Goal: Find specific page/section: Find specific page/section

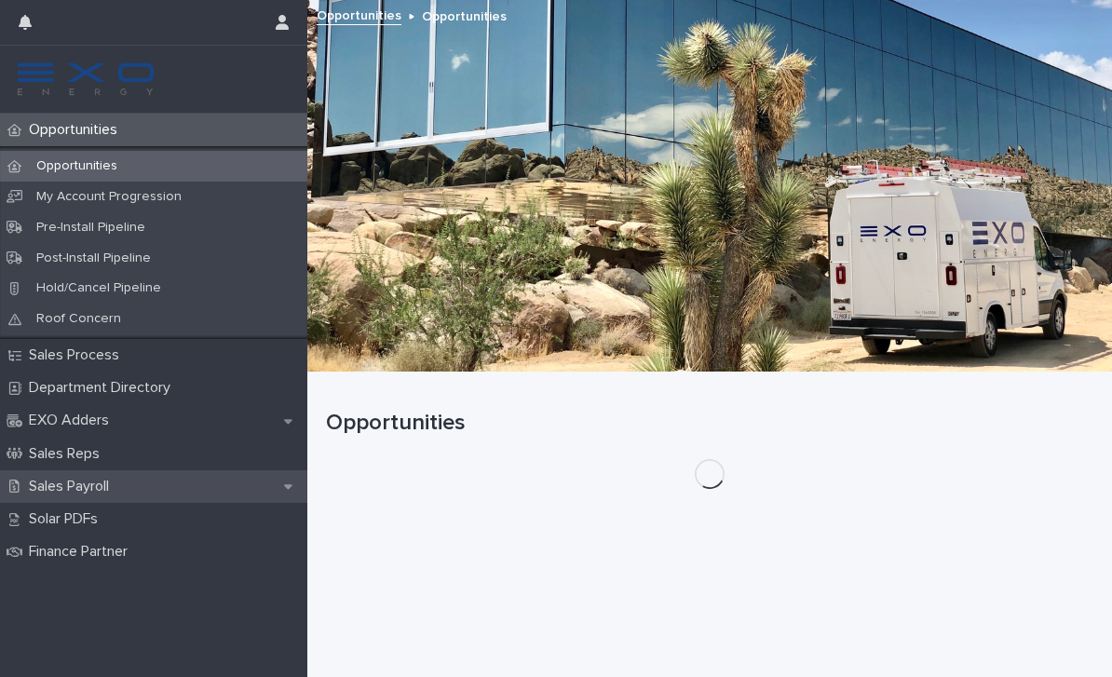
click at [118, 481] on p "Sales Payroll" at bounding box center [72, 487] width 102 height 18
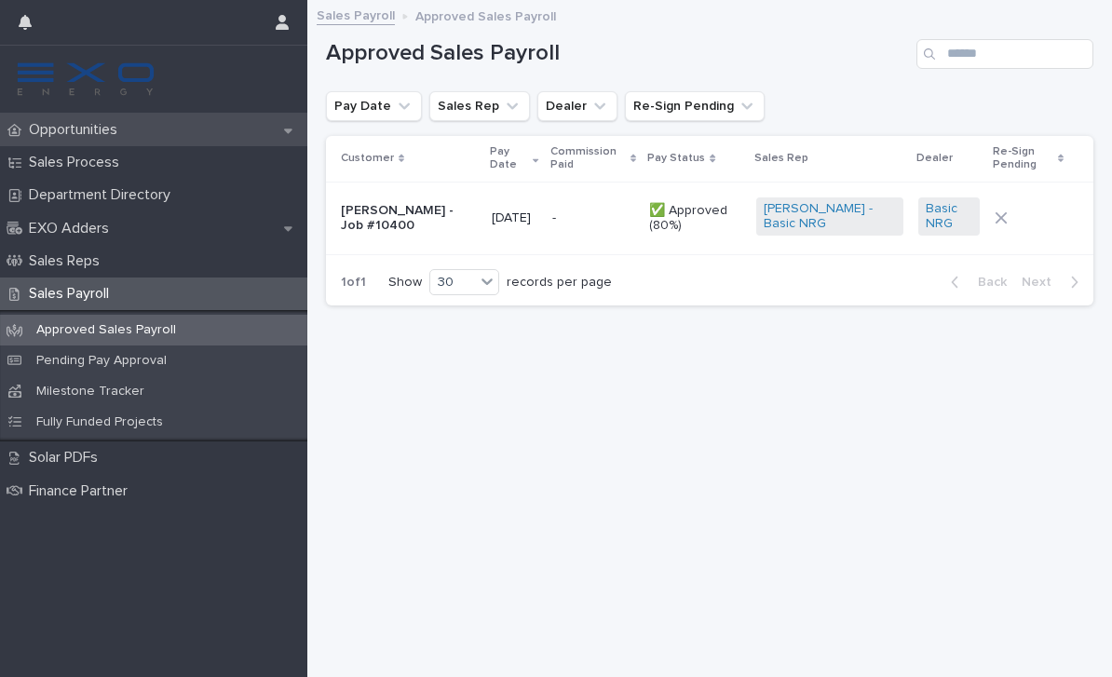
click at [89, 132] on p "Opportunities" at bounding box center [76, 130] width 111 height 18
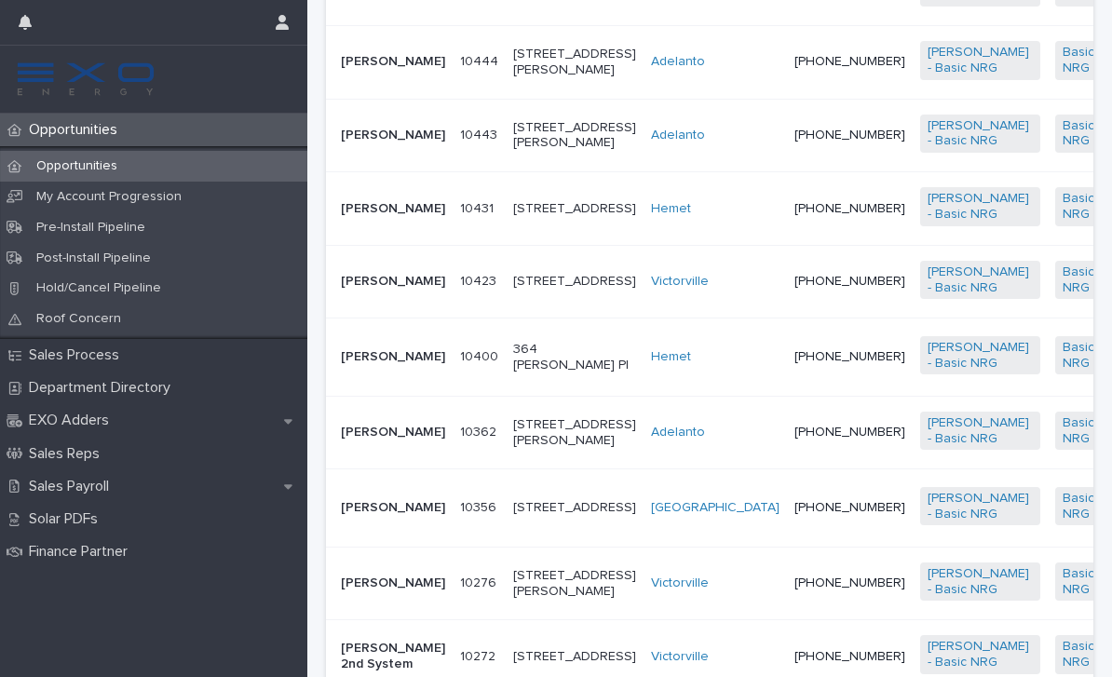
scroll to position [1745, 0]
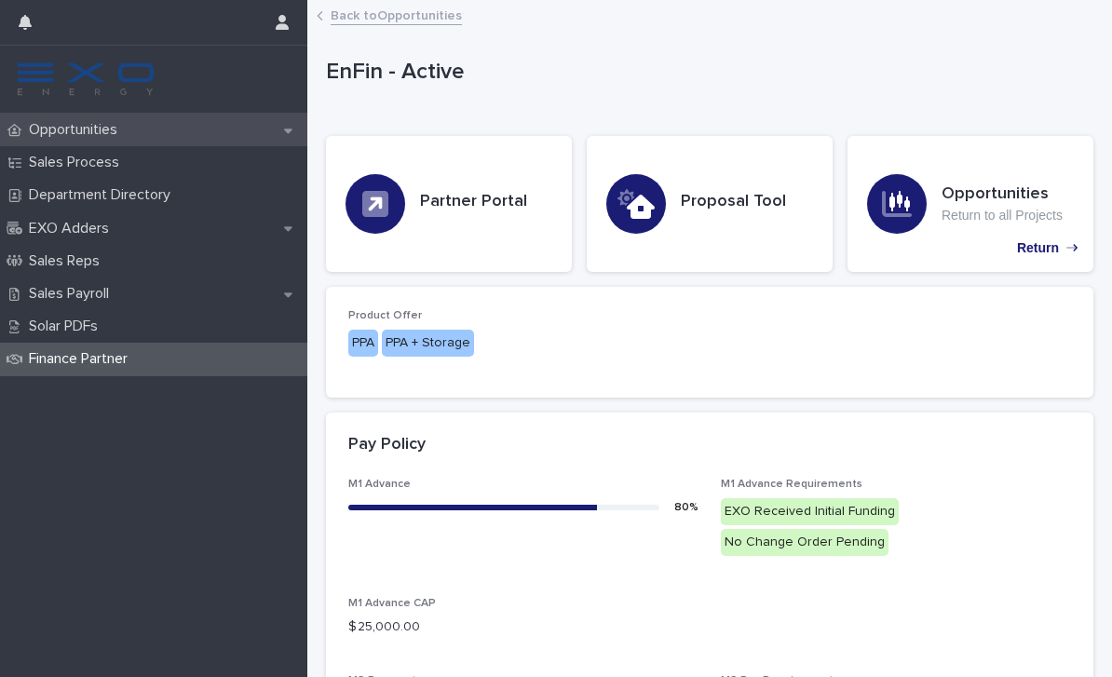
click at [102, 135] on p "Opportunities" at bounding box center [76, 130] width 111 height 18
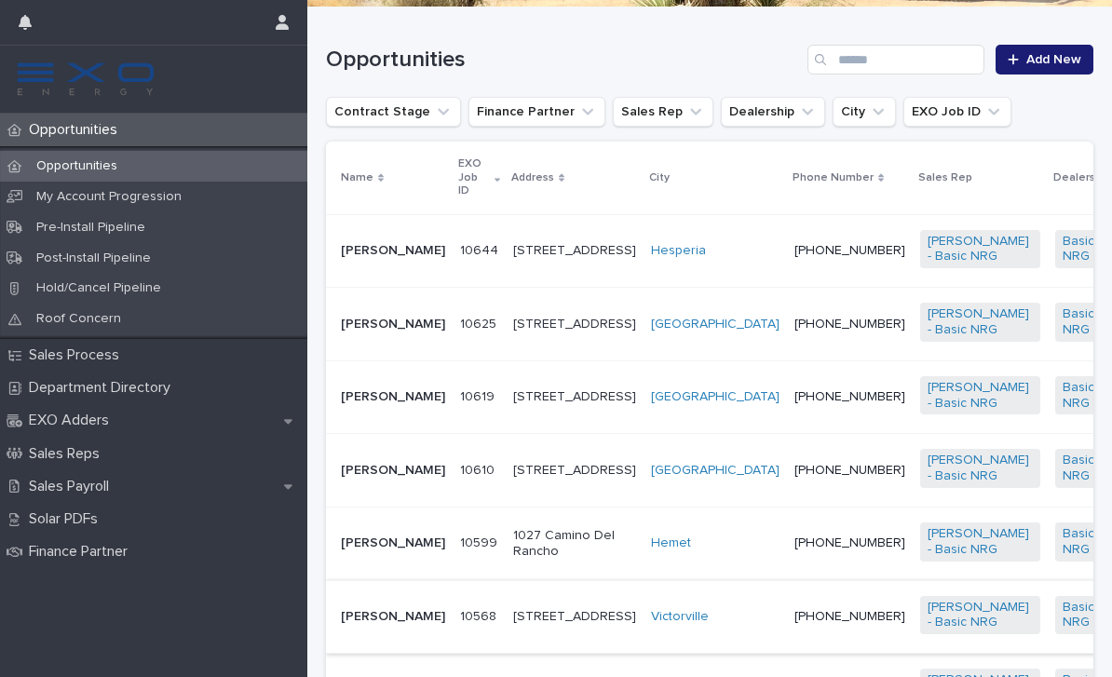
scroll to position [364, 0]
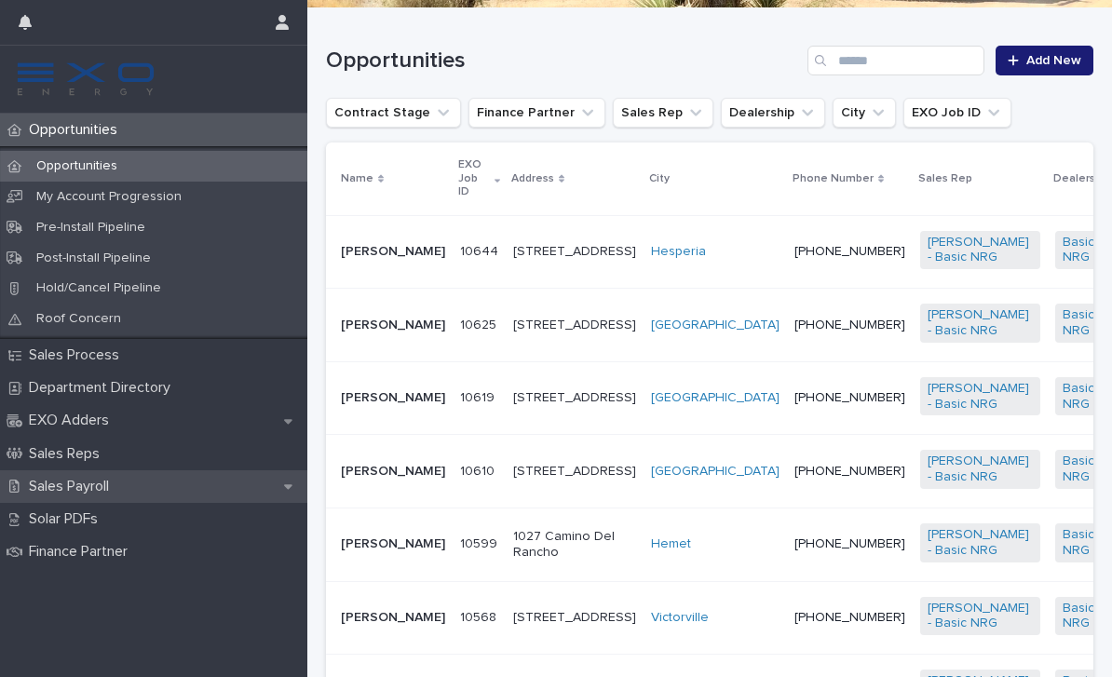
click at [166, 479] on div "Sales Payroll" at bounding box center [153, 486] width 307 height 33
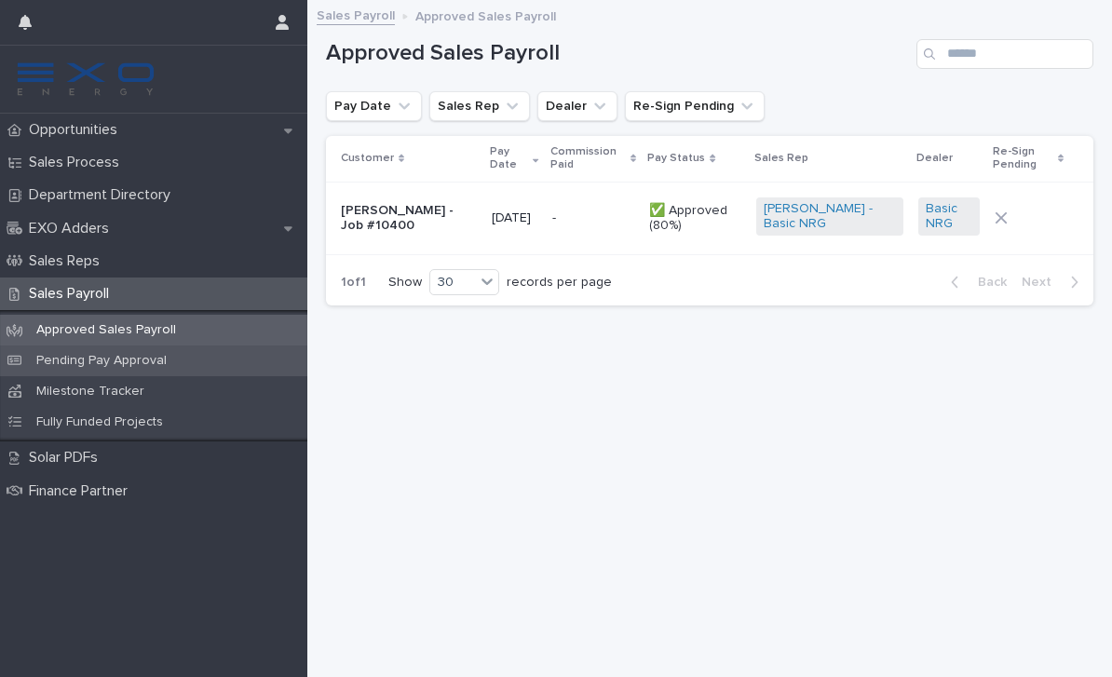
click at [69, 360] on p "Pending Pay Approval" at bounding box center [101, 361] width 160 height 16
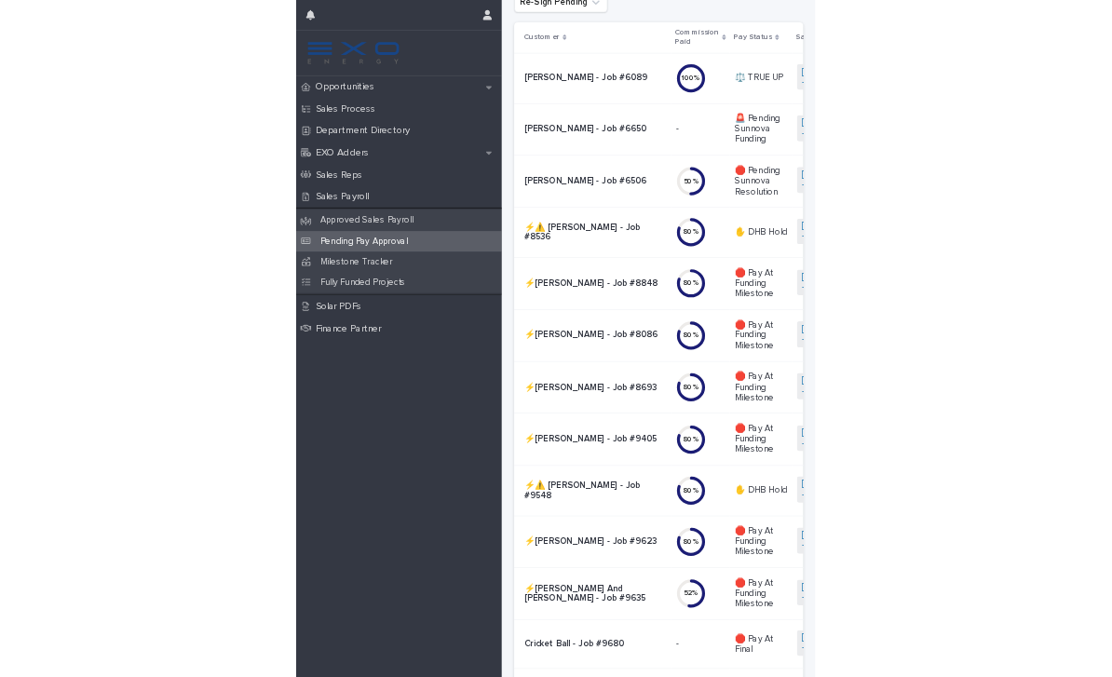
scroll to position [174, 0]
